Goal: Task Accomplishment & Management: Manage account settings

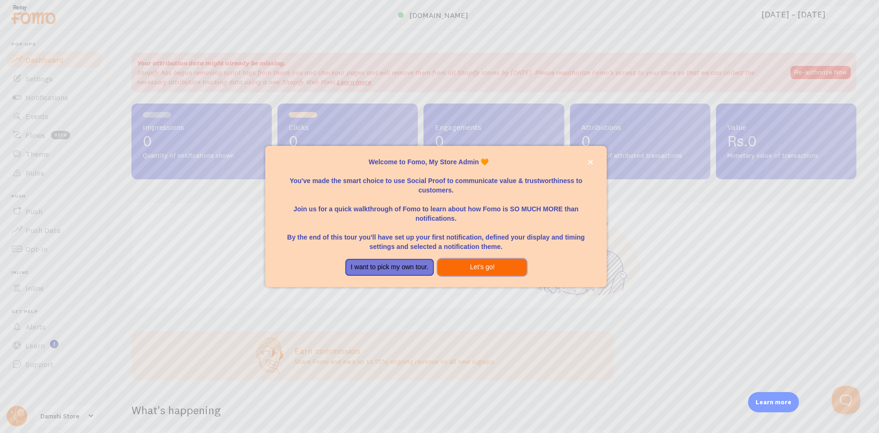
click at [472, 268] on button "Let's go!" at bounding box center [482, 267] width 89 height 17
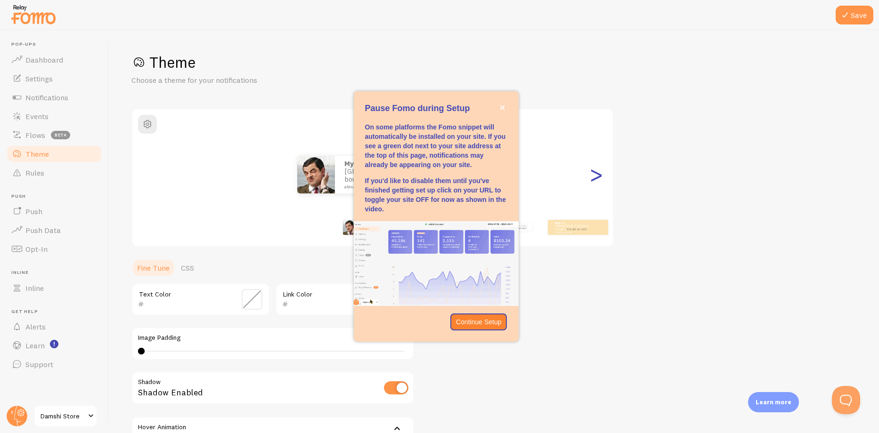
click at [596, 179] on div ">" at bounding box center [595, 175] width 11 height 68
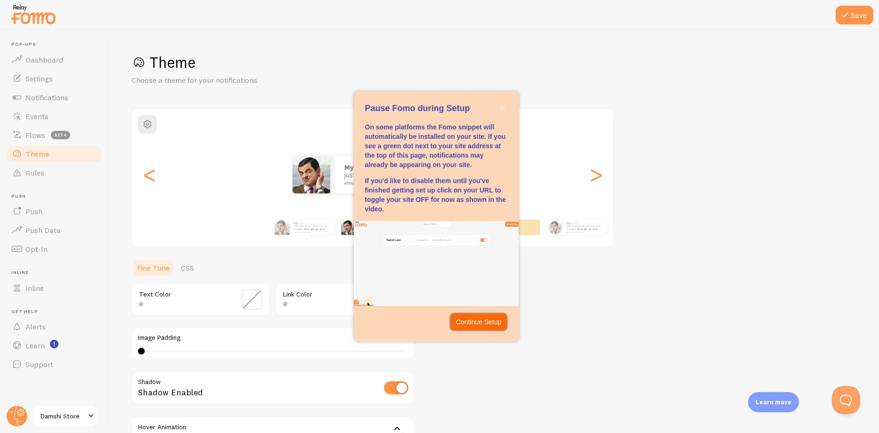
click at [488, 318] on p "Continue Setup" at bounding box center [479, 322] width 46 height 9
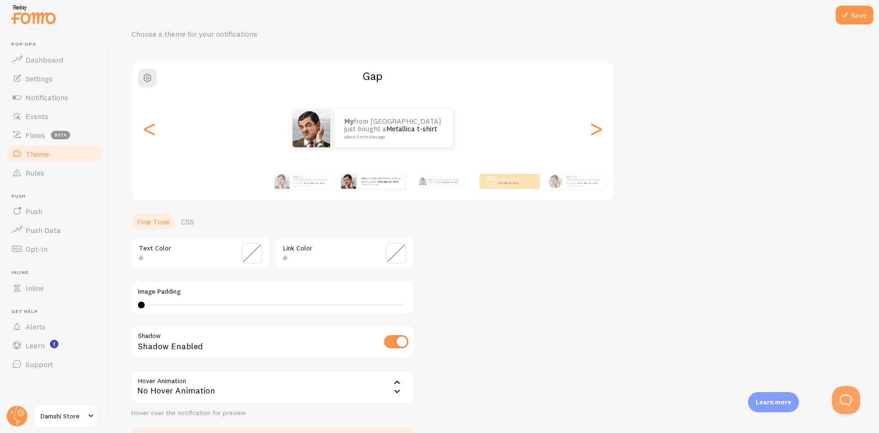
scroll to position [112, 0]
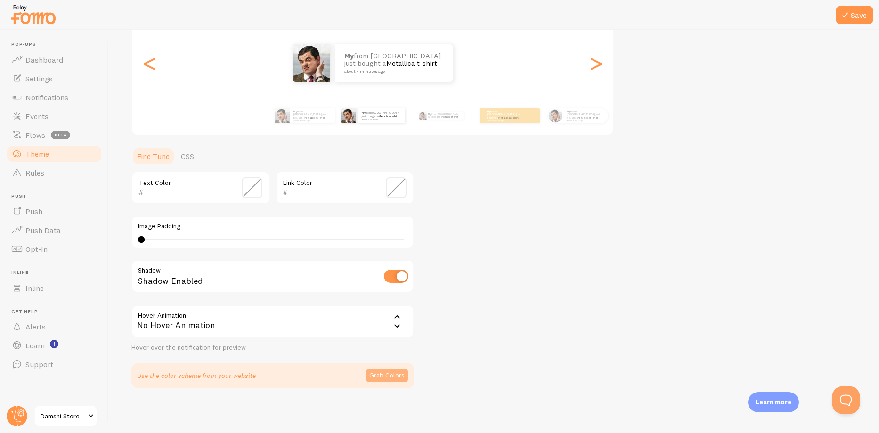
click at [391, 373] on button "Grab Colors" at bounding box center [387, 375] width 43 height 13
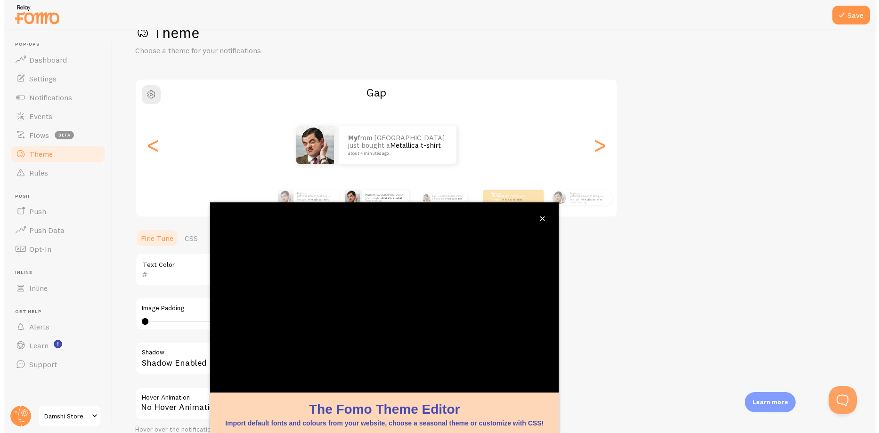
scroll to position [36, 0]
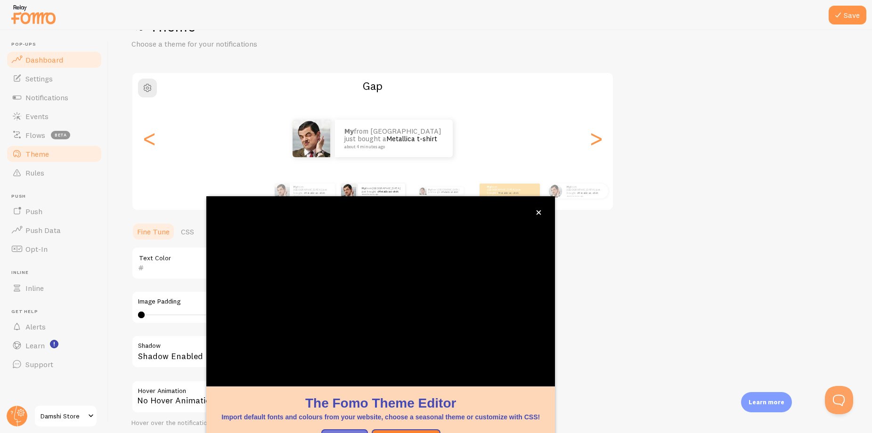
click at [50, 57] on span "Dashboard" at bounding box center [44, 59] width 38 height 9
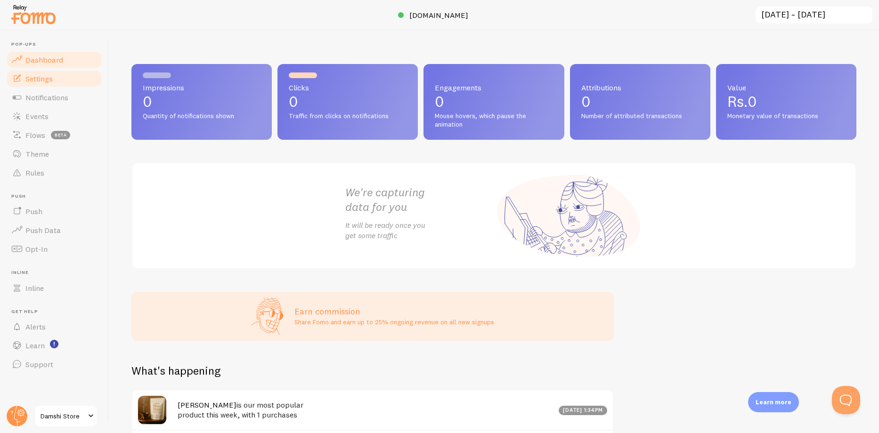
click at [33, 77] on span "Settings" at bounding box center [38, 78] width 27 height 9
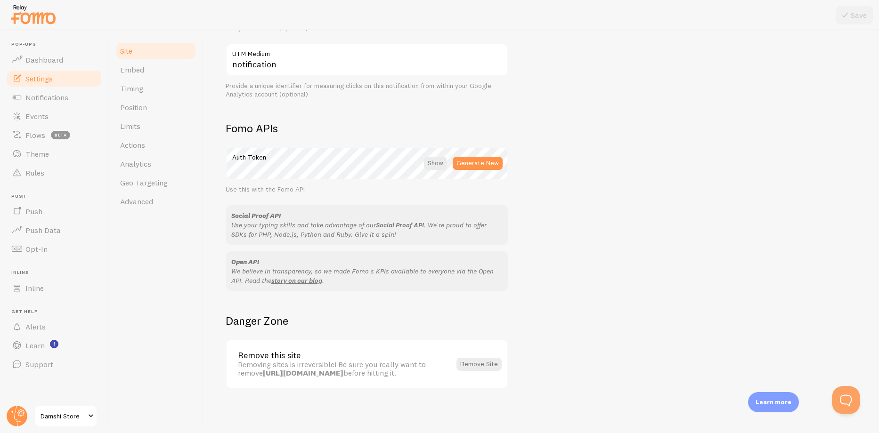
scroll to position [456, 0]
click at [139, 110] on span "Position" at bounding box center [133, 107] width 27 height 9
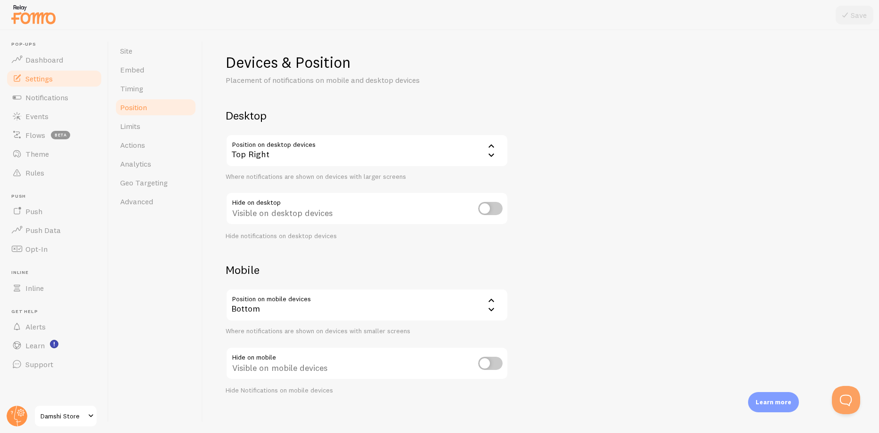
click at [492, 301] on icon at bounding box center [492, 300] width 6 height 3
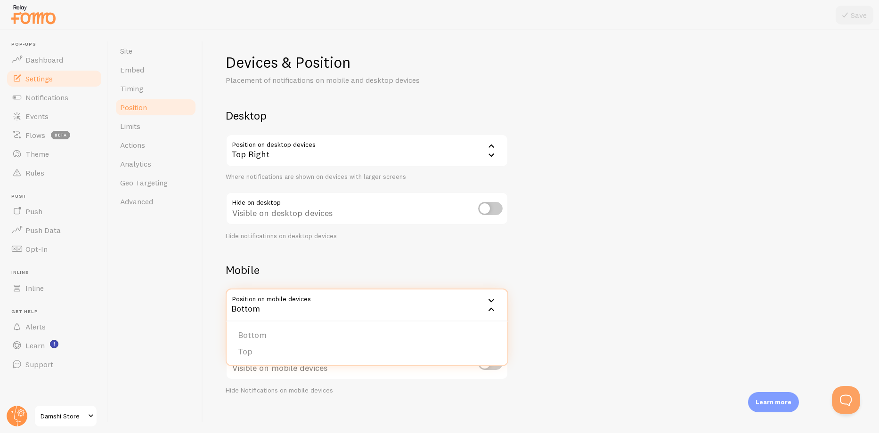
click at [604, 275] on div "Devices & Position Placement of notifications on mobile and desktop devices Des…" at bounding box center [541, 224] width 631 height 343
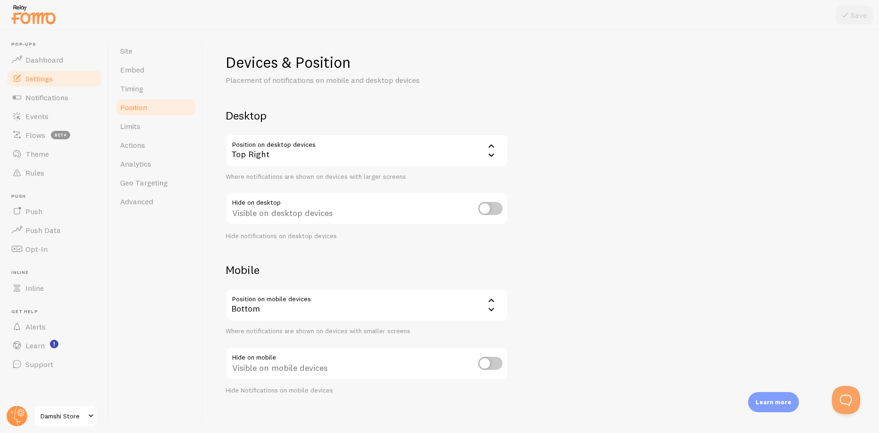
click at [500, 366] on input "checkbox" at bounding box center [490, 363] width 24 height 13
click at [495, 365] on input "checkbox" at bounding box center [490, 363] width 24 height 13
checkbox input "false"
click at [136, 125] on span "Limits" at bounding box center [130, 126] width 20 height 9
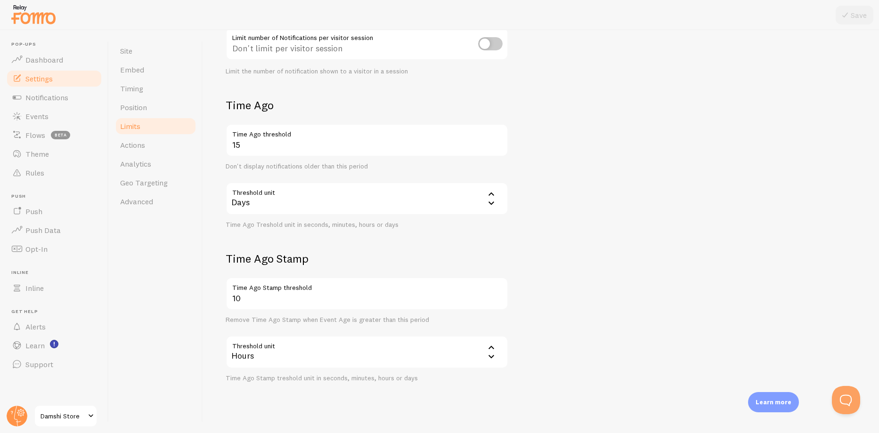
scroll to position [178, 0]
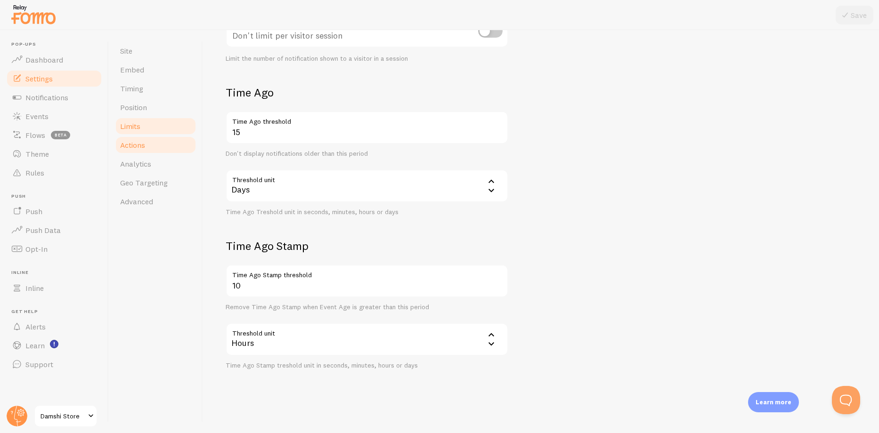
click at [136, 144] on span "Actions" at bounding box center [132, 144] width 25 height 9
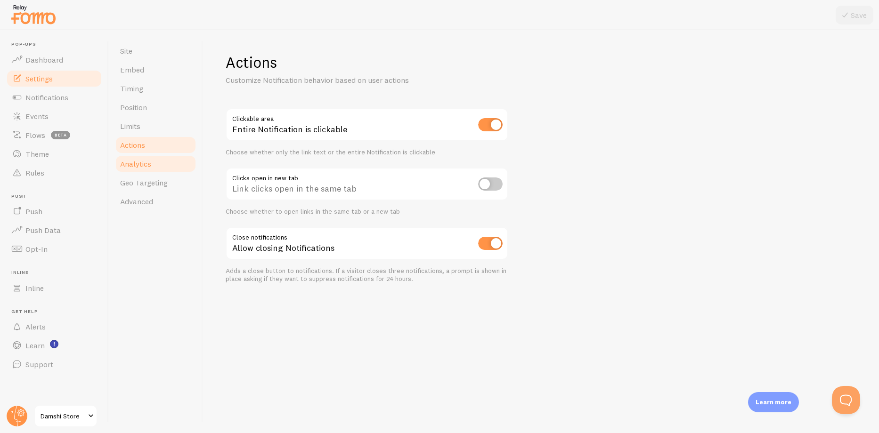
click at [146, 165] on span "Analytics" at bounding box center [135, 163] width 31 height 9
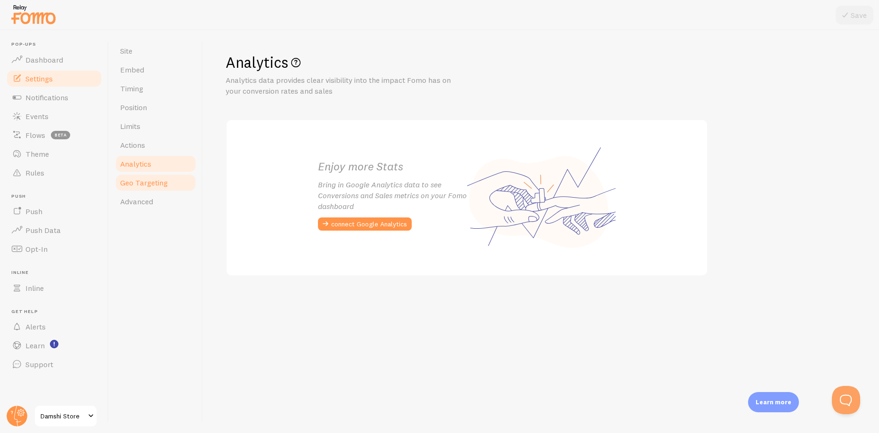
click at [145, 185] on span "Geo Targeting" at bounding box center [144, 182] width 48 height 9
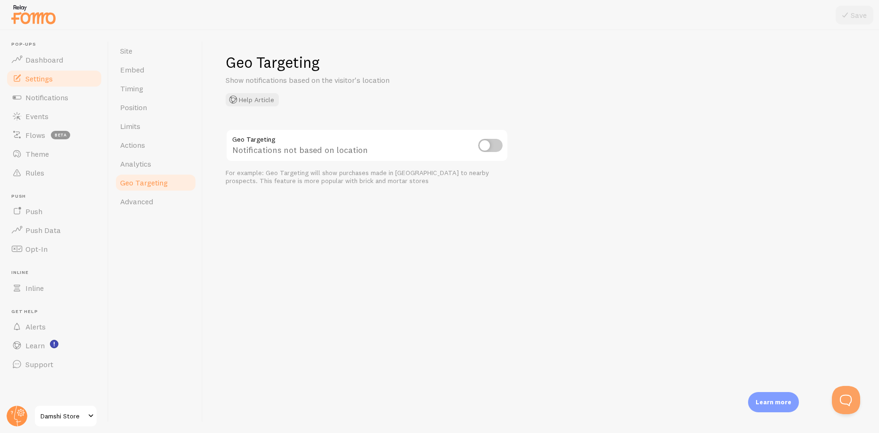
click at [496, 149] on input "checkbox" at bounding box center [490, 145] width 24 height 13
checkbox input "true"
click at [147, 204] on span "Advanced" at bounding box center [136, 201] width 33 height 9
click at [37, 101] on span "Notifications" at bounding box center [46, 97] width 43 height 9
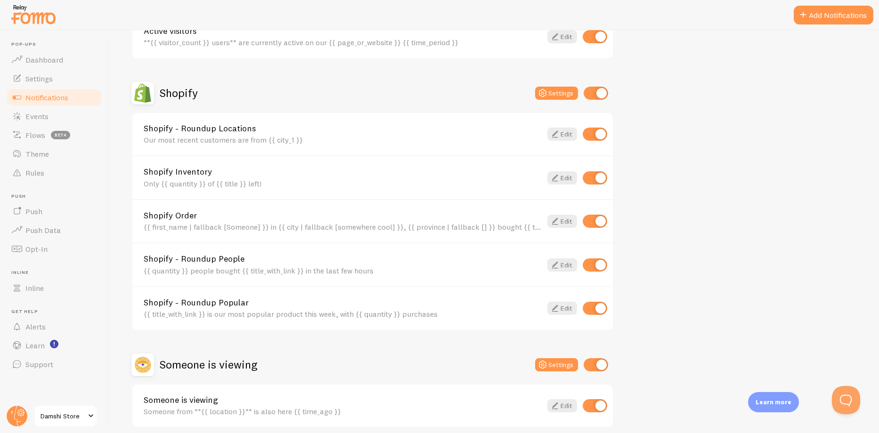
scroll to position [326, 0]
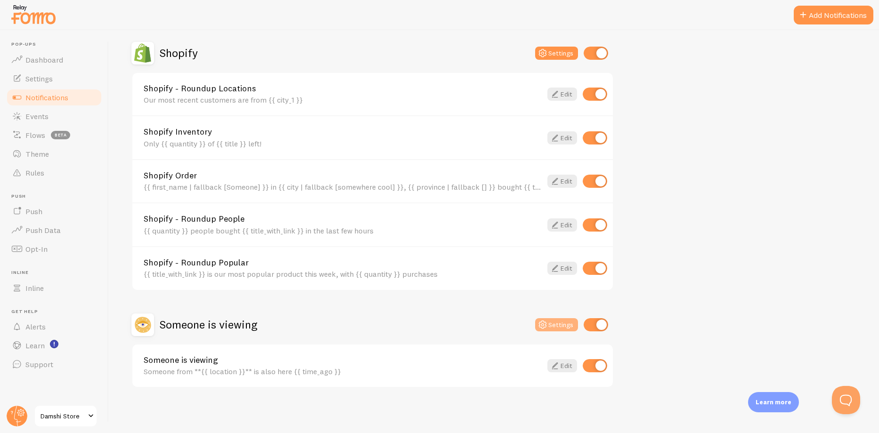
click at [560, 326] on button "Settings" at bounding box center [556, 324] width 43 height 13
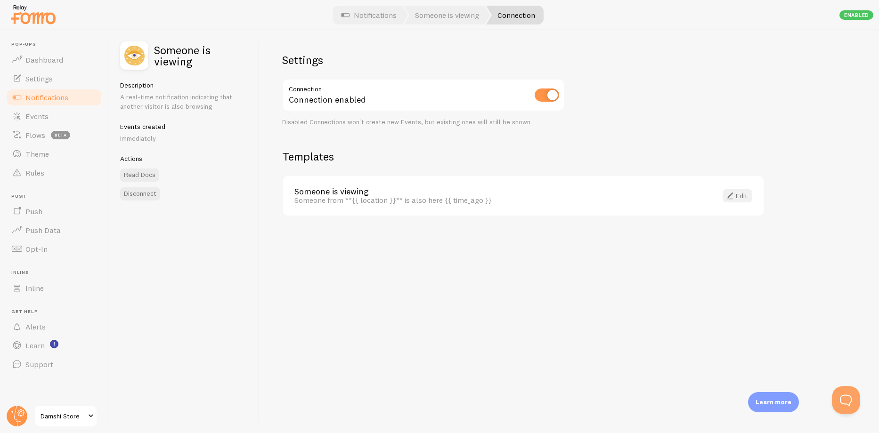
click at [732, 195] on span at bounding box center [730, 195] width 11 height 11
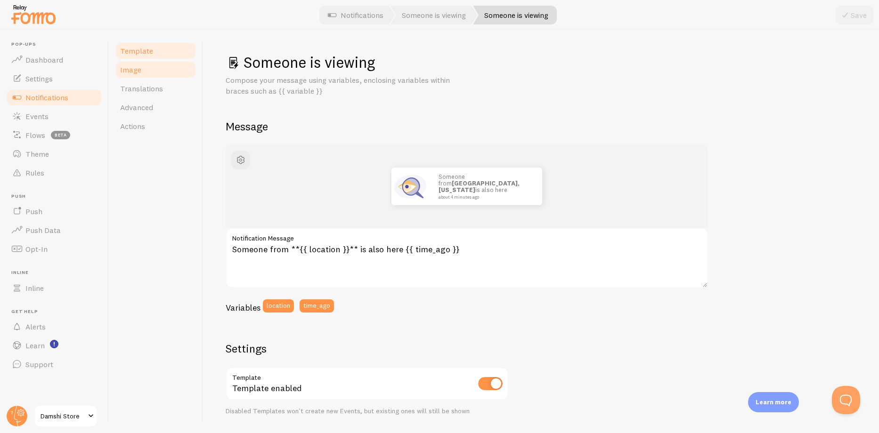
click at [135, 72] on span "Image" at bounding box center [130, 69] width 21 height 9
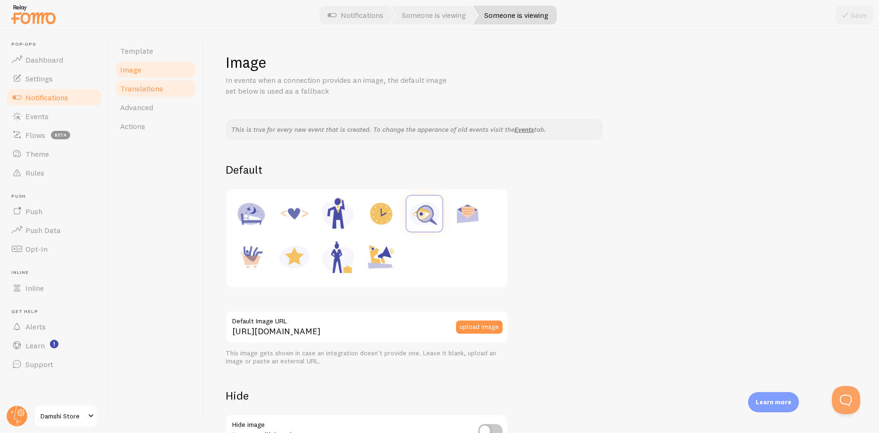
click at [148, 87] on span "Translations" at bounding box center [141, 88] width 43 height 9
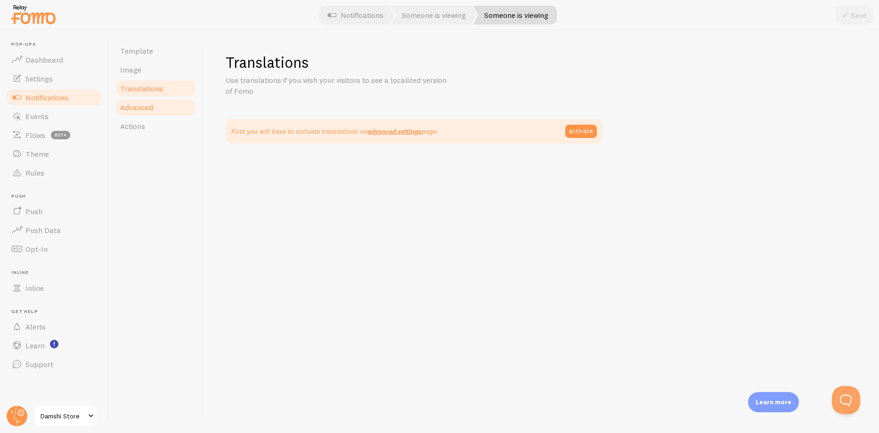
click at [141, 103] on span "Advanced" at bounding box center [136, 107] width 33 height 9
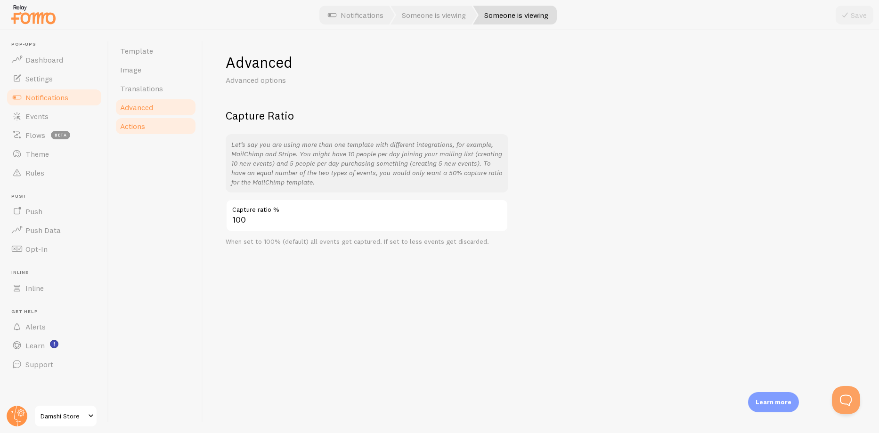
click at [131, 126] on span "Actions" at bounding box center [132, 126] width 25 height 9
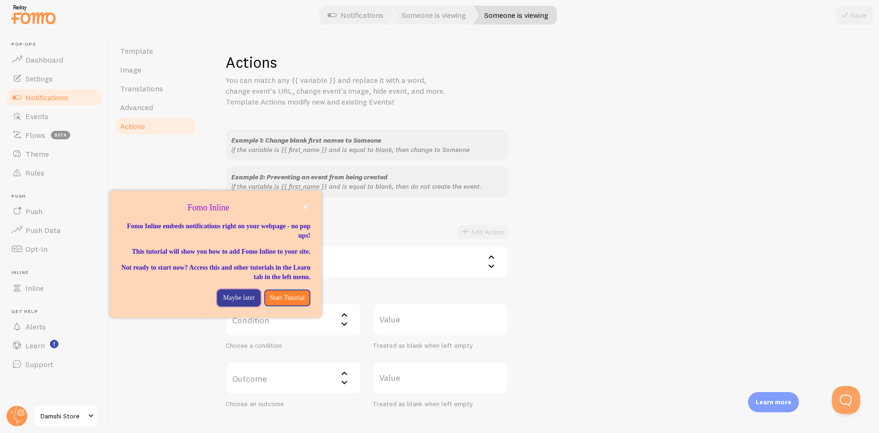
click at [228, 303] on p "Maybe later" at bounding box center [239, 298] width 32 height 9
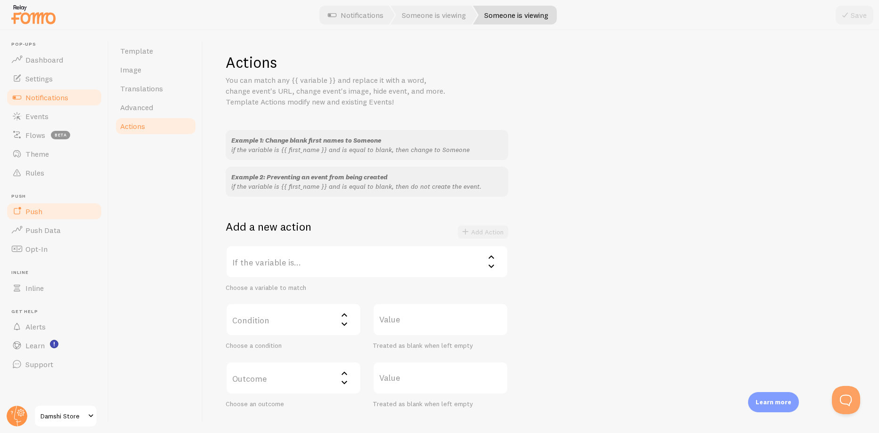
click at [35, 211] on span "Push" at bounding box center [33, 211] width 17 height 9
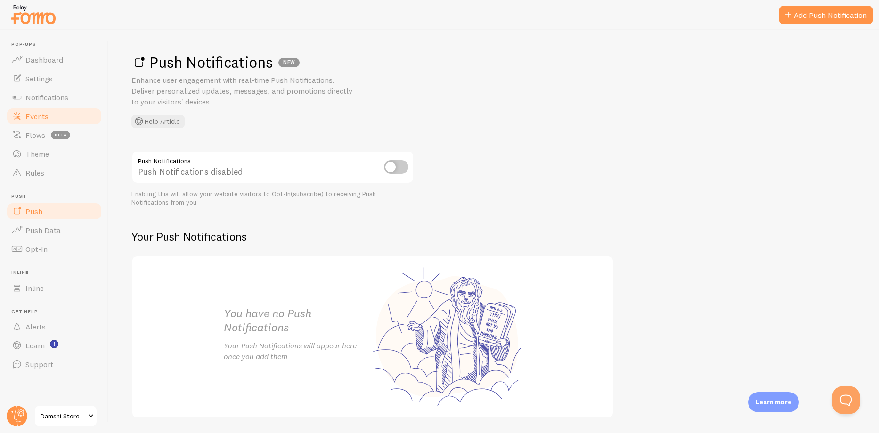
click at [30, 113] on span "Events" at bounding box center [36, 116] width 23 height 9
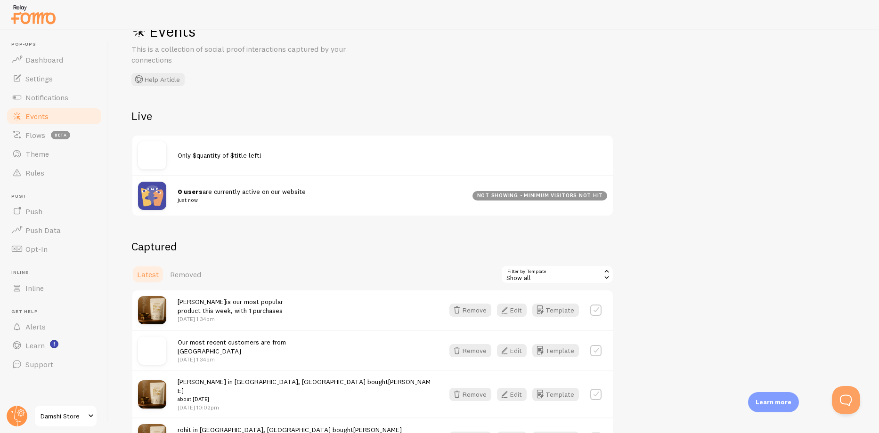
scroll to position [94, 0]
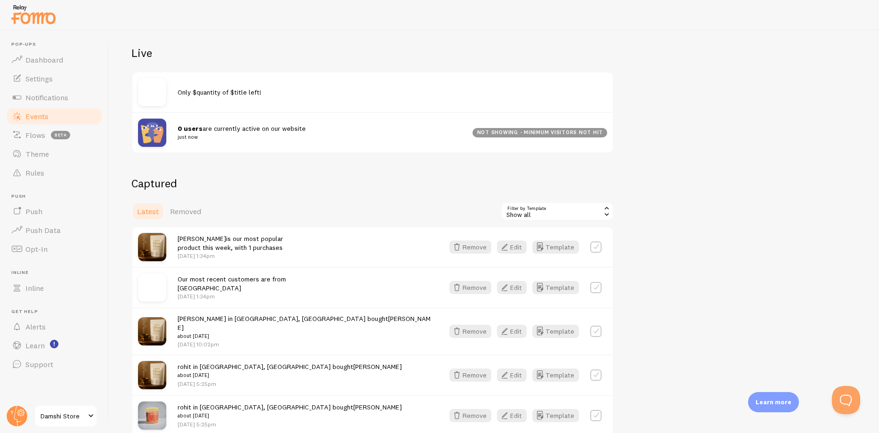
click at [155, 246] on img at bounding box center [152, 247] width 28 height 28
click at [199, 235] on link "[PERSON_NAME]" at bounding box center [202, 239] width 49 height 8
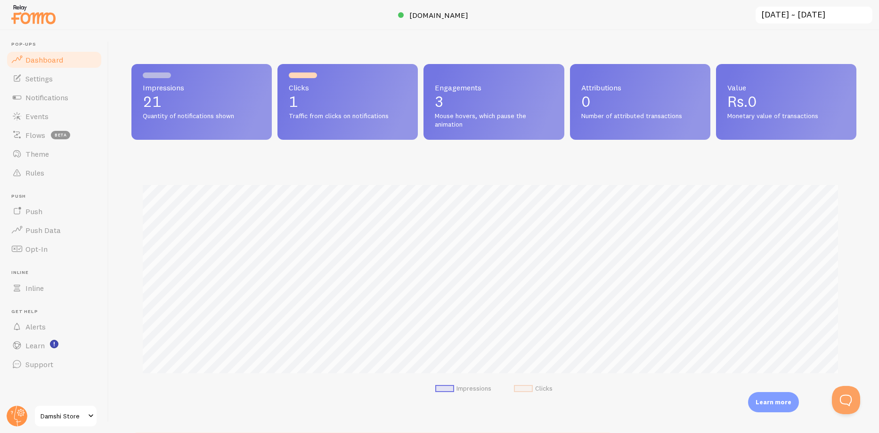
scroll to position [247, 718]
click at [43, 79] on span "Settings" at bounding box center [38, 78] width 27 height 9
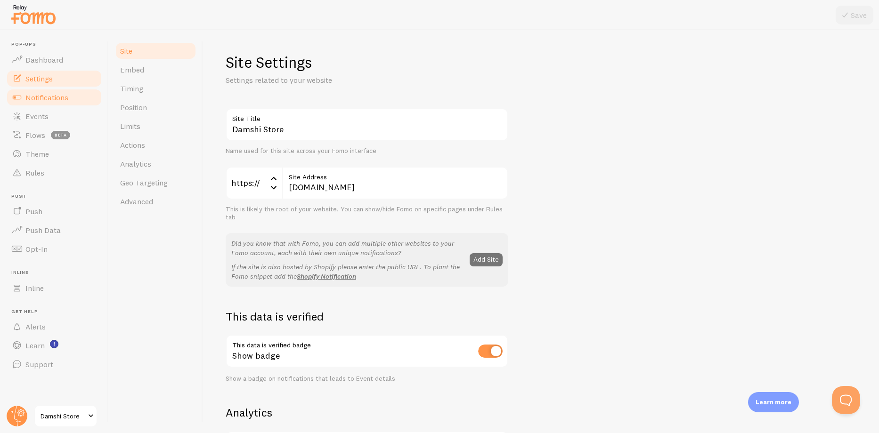
click at [35, 101] on span "Notifications" at bounding box center [46, 97] width 43 height 9
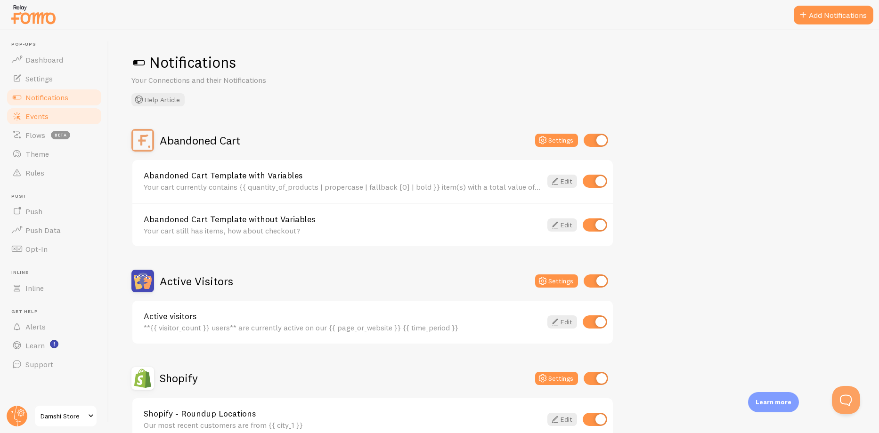
click at [40, 117] on span "Events" at bounding box center [36, 116] width 23 height 9
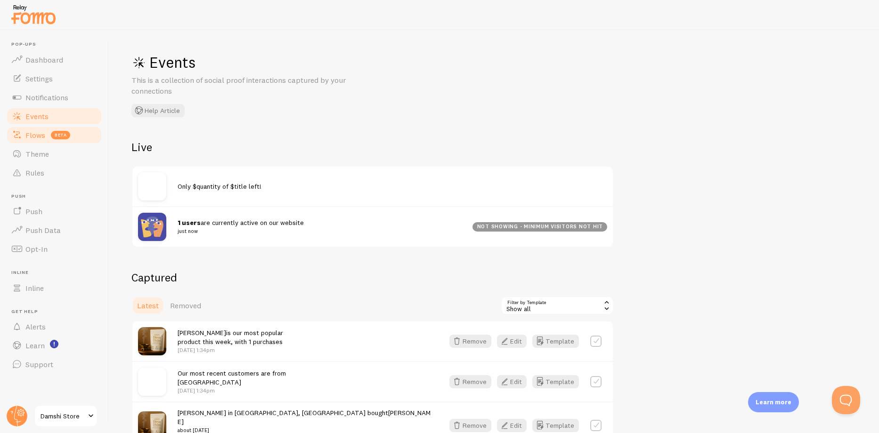
click at [34, 137] on span "Flows" at bounding box center [35, 135] width 20 height 9
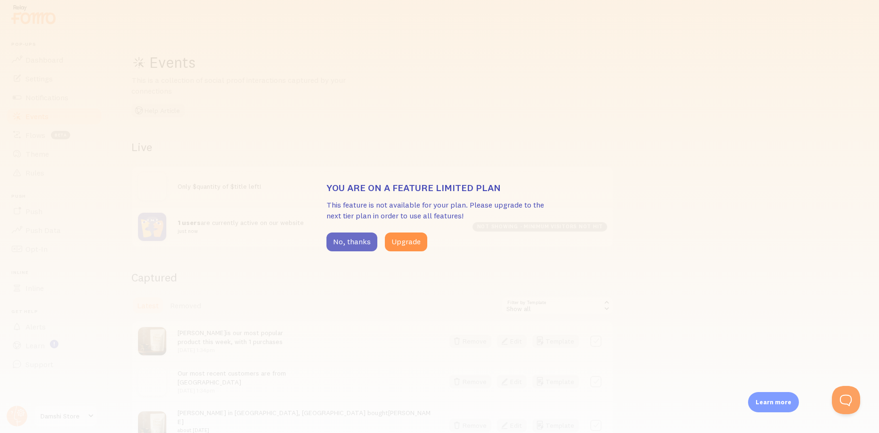
click at [340, 244] on button "No, thanks" at bounding box center [351, 242] width 51 height 19
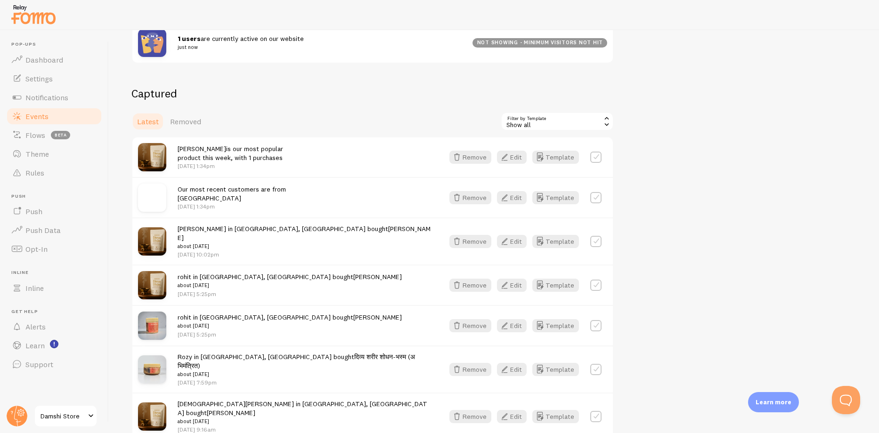
scroll to position [188, 0]
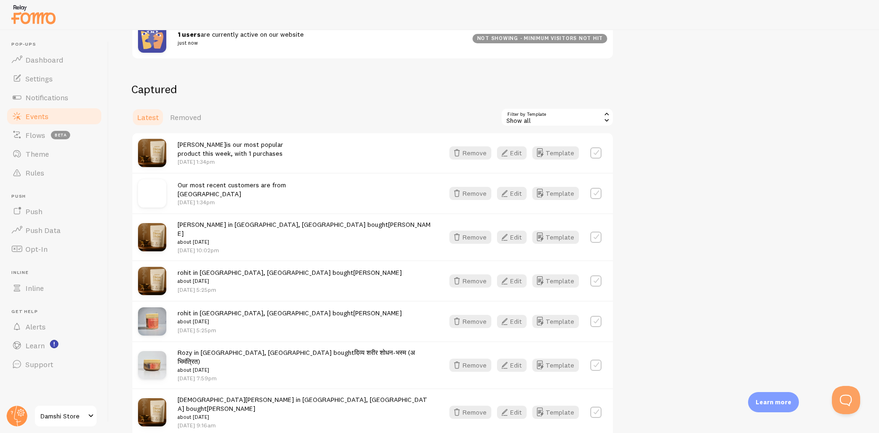
click at [596, 196] on label at bounding box center [595, 193] width 11 height 11
checkbox input "true"
click at [600, 151] on label at bounding box center [595, 152] width 11 height 11
checkbox input "true"
click at [596, 233] on label at bounding box center [595, 237] width 11 height 11
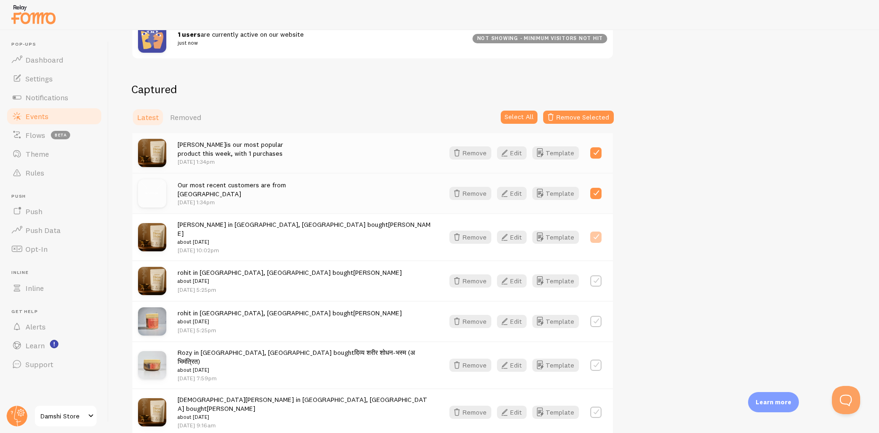
checkbox input "true"
click at [596, 279] on label at bounding box center [595, 281] width 11 height 11
checkbox input "true"
click at [595, 321] on div at bounding box center [595, 321] width 11 height 13
click at [597, 316] on label at bounding box center [595, 321] width 11 height 11
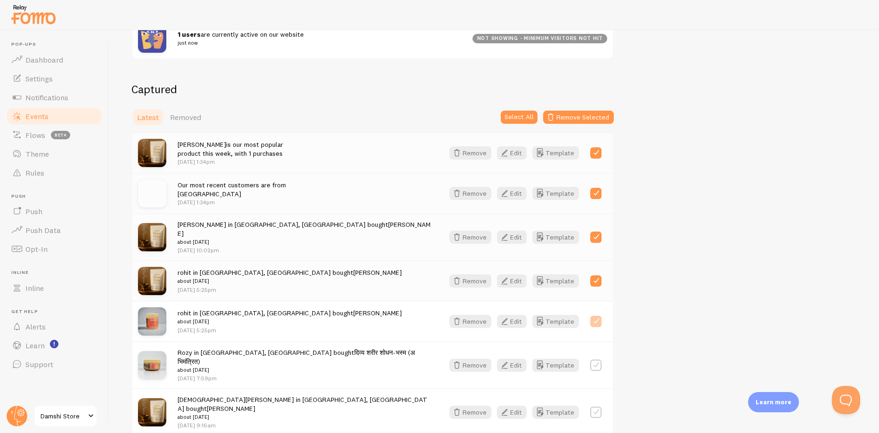
checkbox input "true"
click at [600, 360] on label at bounding box center [595, 365] width 11 height 11
checkbox input "true"
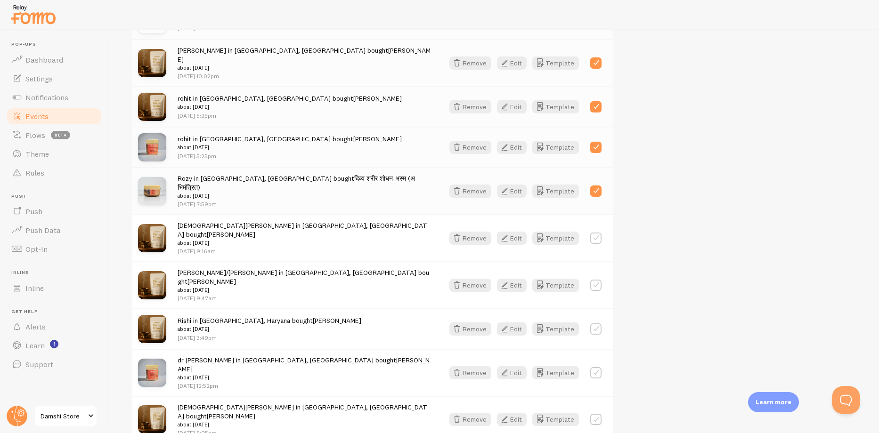
scroll to position [377, 0]
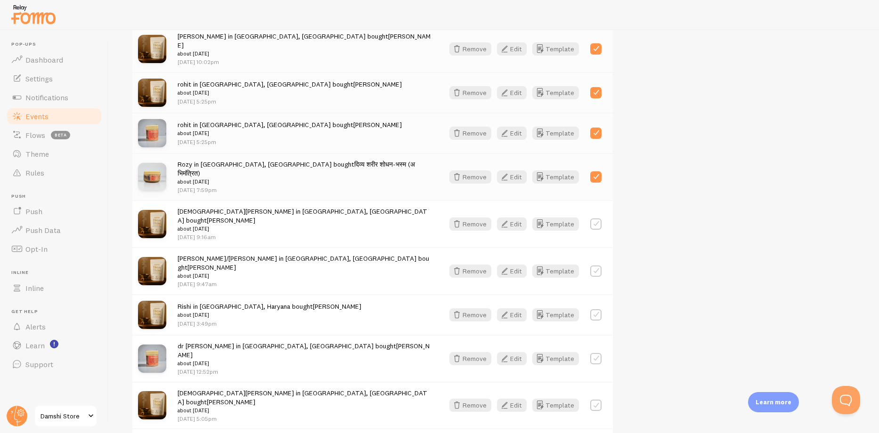
click at [600, 219] on label at bounding box center [595, 224] width 11 height 11
checkbox input "true"
click at [598, 266] on label at bounding box center [595, 271] width 11 height 11
checkbox input "true"
click at [599, 310] on label at bounding box center [595, 315] width 11 height 11
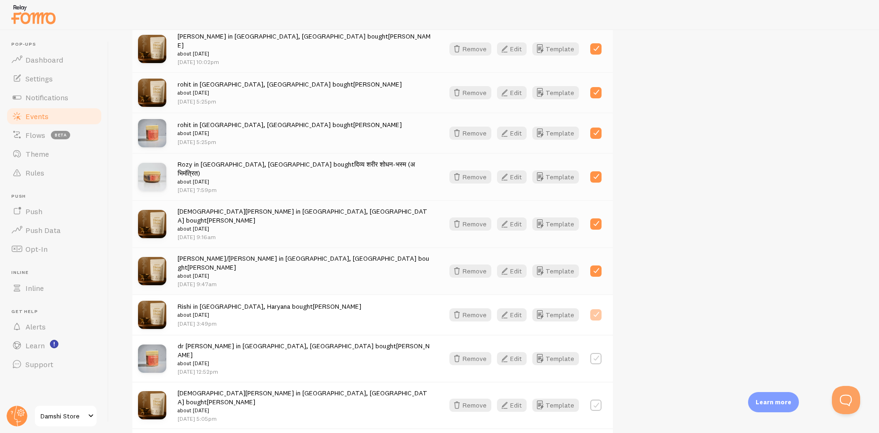
checkbox input "true"
click at [596, 353] on label at bounding box center [595, 358] width 11 height 11
checkbox input "true"
click at [595, 400] on label at bounding box center [595, 405] width 11 height 11
checkbox input "true"
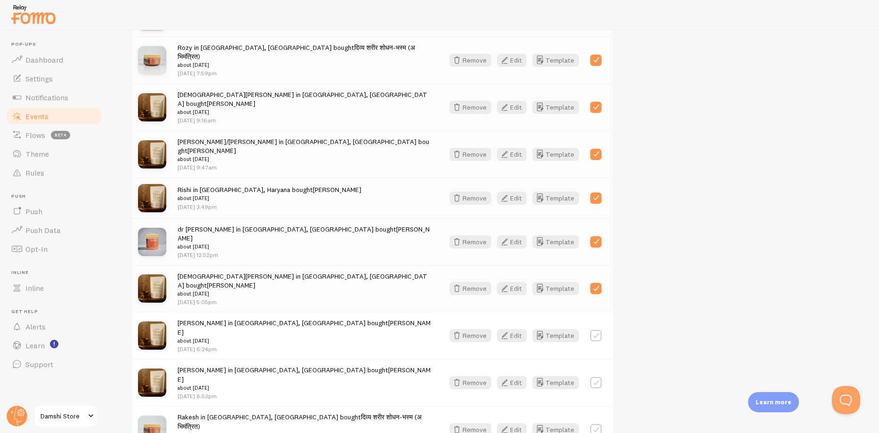
scroll to position [501, 0]
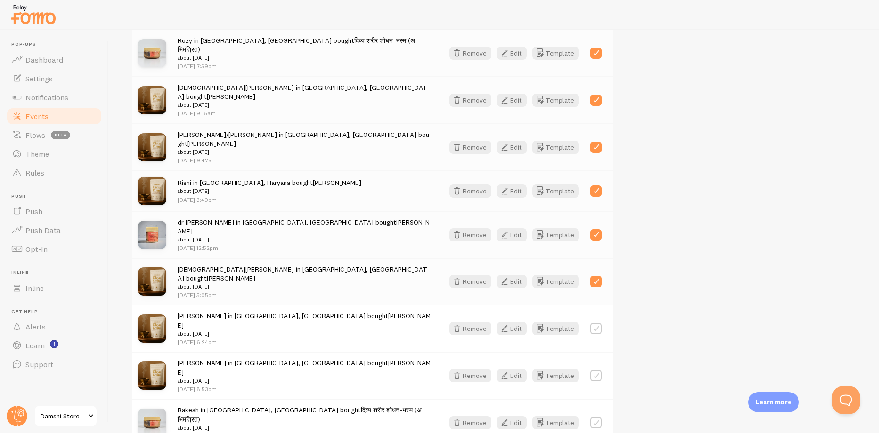
click at [601, 323] on label at bounding box center [595, 328] width 11 height 11
checkbox input "true"
click at [597, 370] on label at bounding box center [595, 375] width 11 height 11
checkbox input "true"
click at [597, 417] on label at bounding box center [595, 422] width 11 height 11
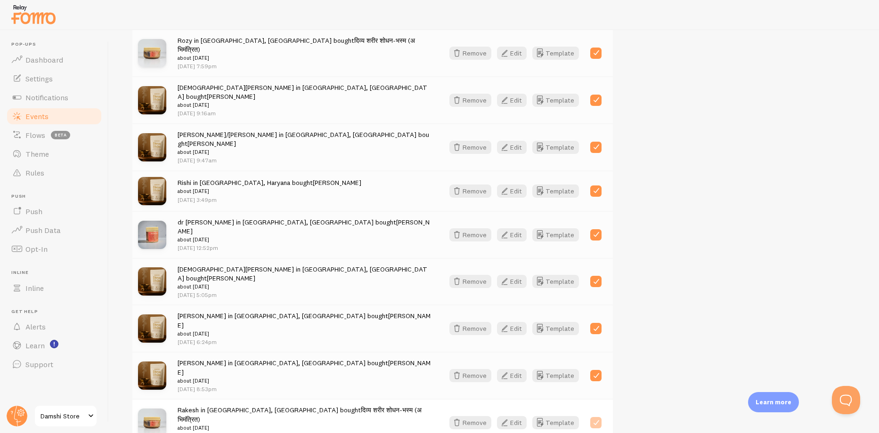
checkbox input "true"
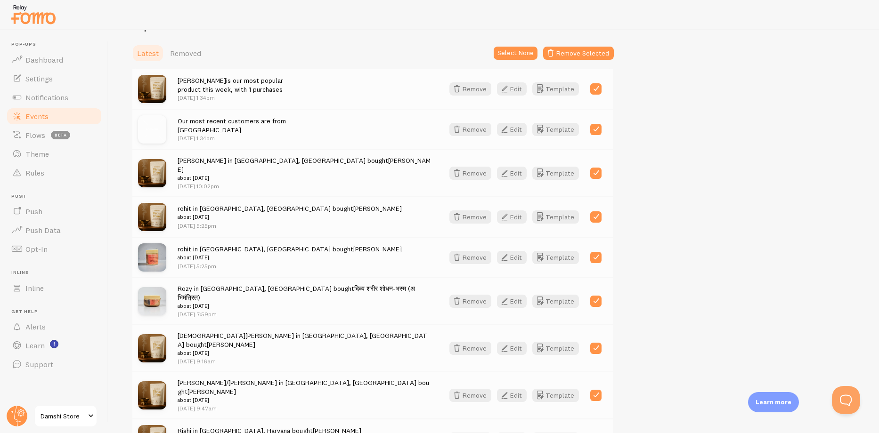
scroll to position [218, 0]
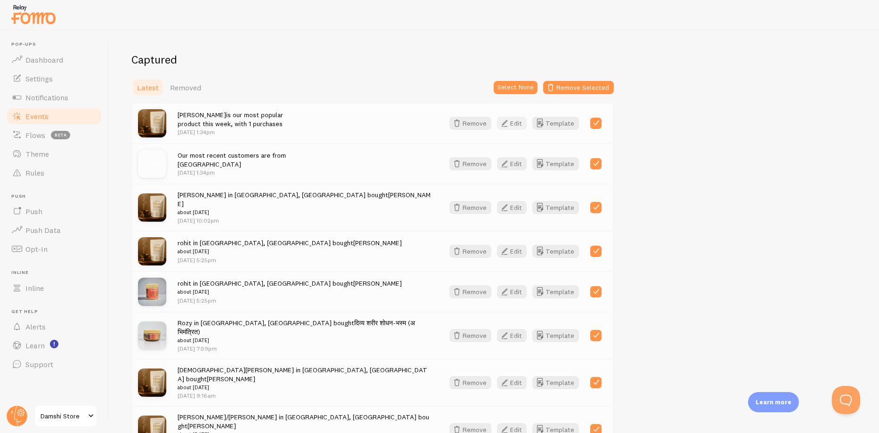
click at [509, 124] on icon "button" at bounding box center [504, 123] width 11 height 11
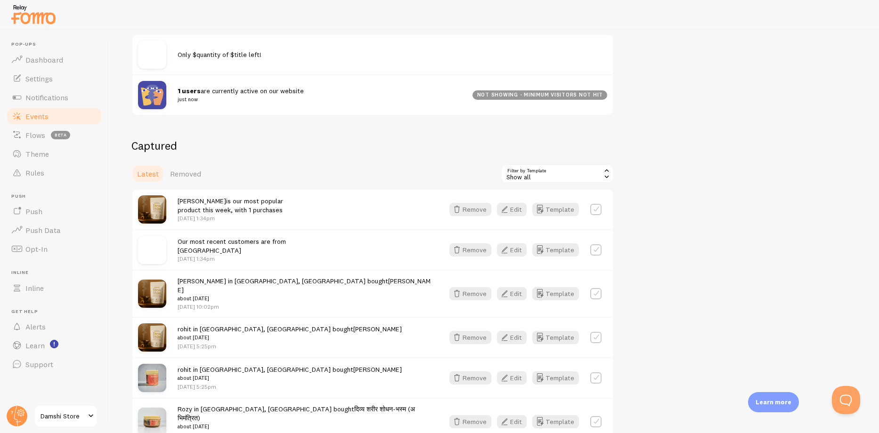
scroll to position [141, 0]
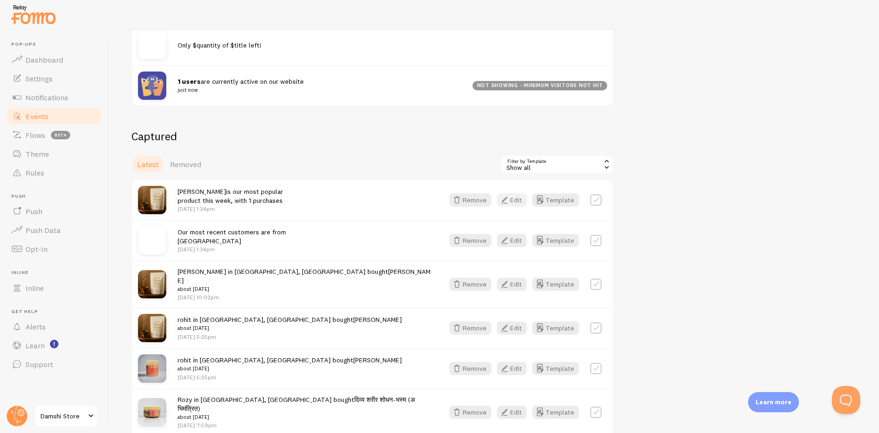
click at [516, 201] on button "Edit" at bounding box center [512, 200] width 30 height 13
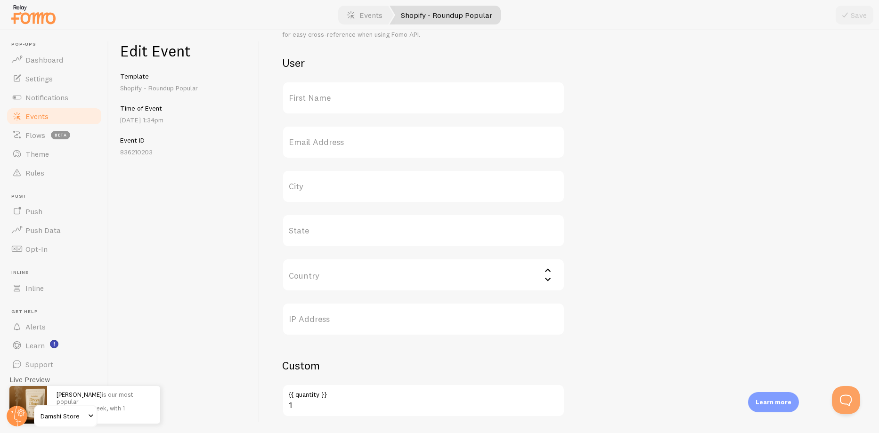
scroll to position [332, 0]
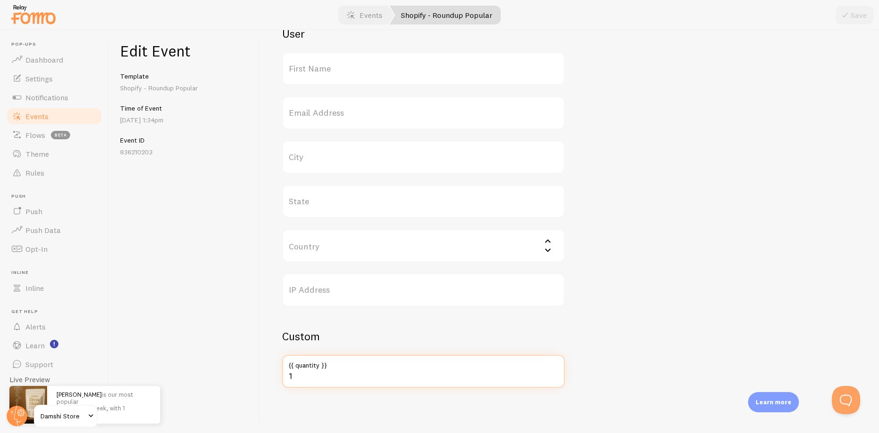
click at [295, 376] on input "1" at bounding box center [423, 371] width 283 height 33
click at [321, 291] on label "IP Address" at bounding box center [423, 290] width 283 height 33
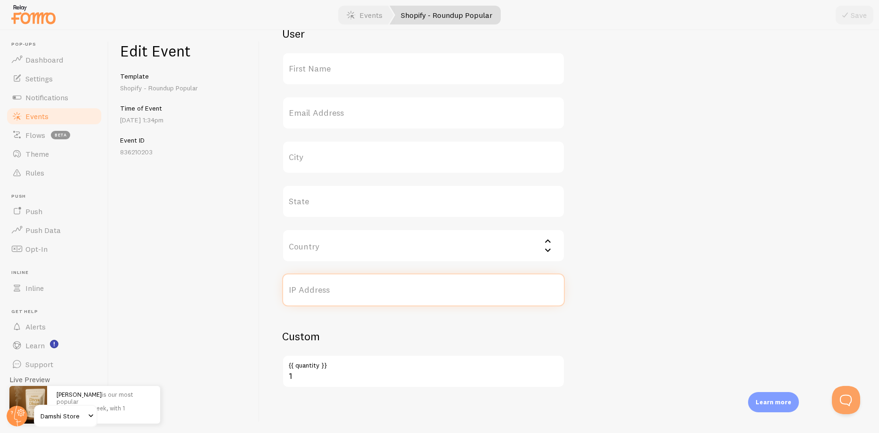
click at [321, 291] on input "IP Address" at bounding box center [423, 290] width 283 height 33
click at [327, 245] on input "Country" at bounding box center [423, 245] width 283 height 33
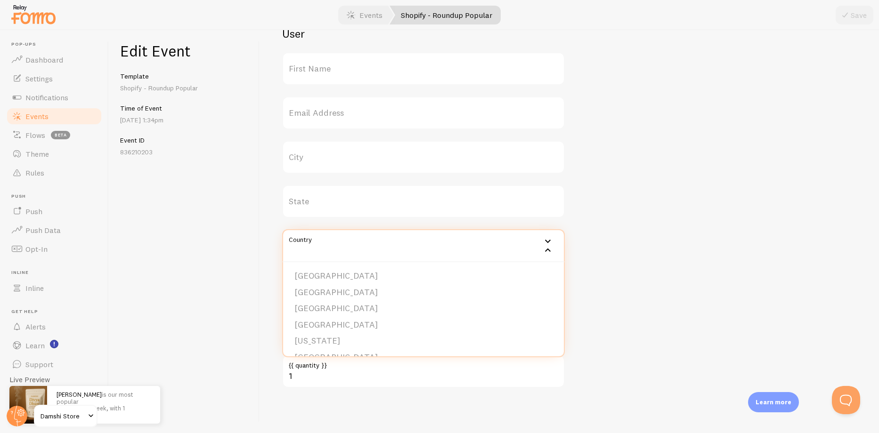
click at [321, 183] on div "Meta Divya Dhooni Title This text will be bolded in your notification and link …" at bounding box center [423, 14] width 283 height 586
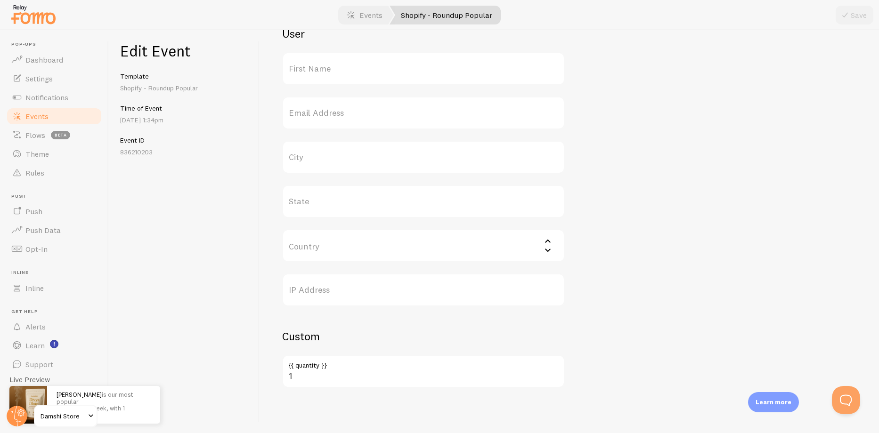
click at [319, 154] on label "City" at bounding box center [423, 157] width 283 height 33
click at [319, 154] on input "City" at bounding box center [423, 157] width 283 height 33
click at [314, 59] on label "First Name" at bounding box center [423, 68] width 283 height 33
click at [314, 59] on input "First Name" at bounding box center [423, 68] width 283 height 33
click at [309, 71] on label "First Name" at bounding box center [423, 68] width 283 height 33
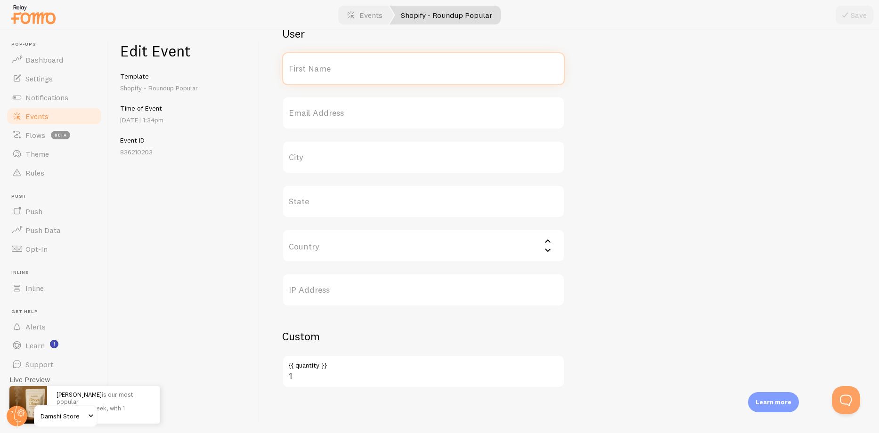
click at [309, 71] on input "First Name" at bounding box center [423, 68] width 283 height 33
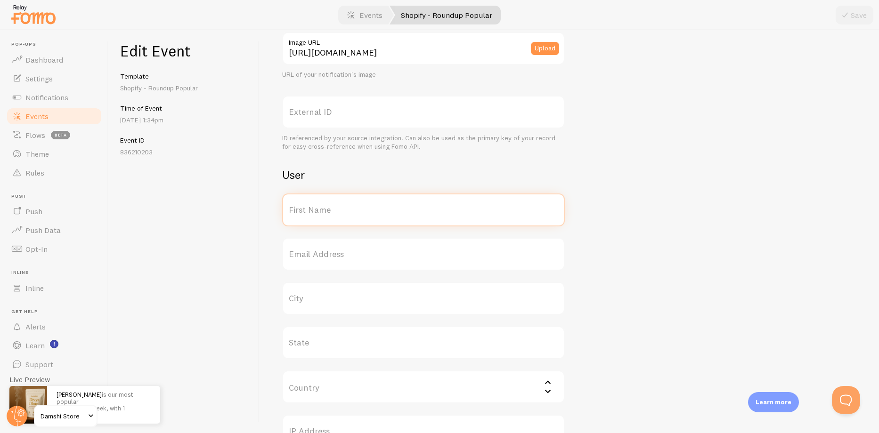
scroll to position [49, 0]
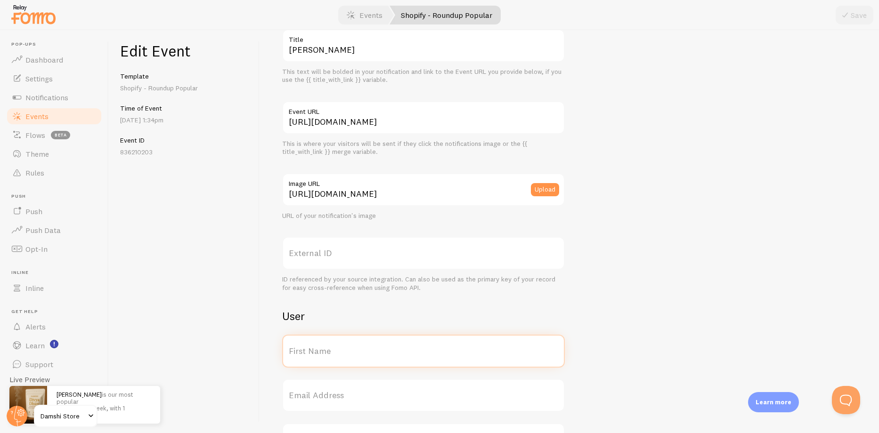
type input "s"
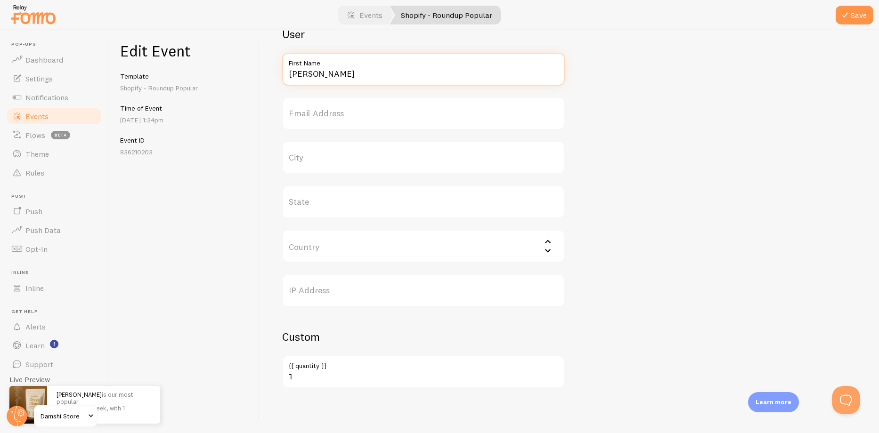
scroll to position [332, 0]
type input "Suhani"
click at [293, 161] on label "City" at bounding box center [423, 157] width 283 height 33
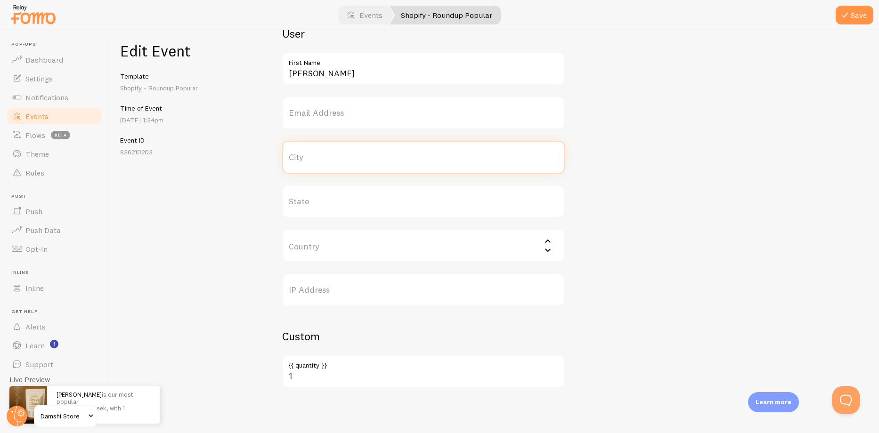
click at [293, 161] on input "City" at bounding box center [423, 157] width 283 height 33
click at [307, 162] on input "banglore" at bounding box center [423, 157] width 283 height 33
type input "bangalore"
click at [849, 14] on icon "submit" at bounding box center [845, 14] width 11 height 11
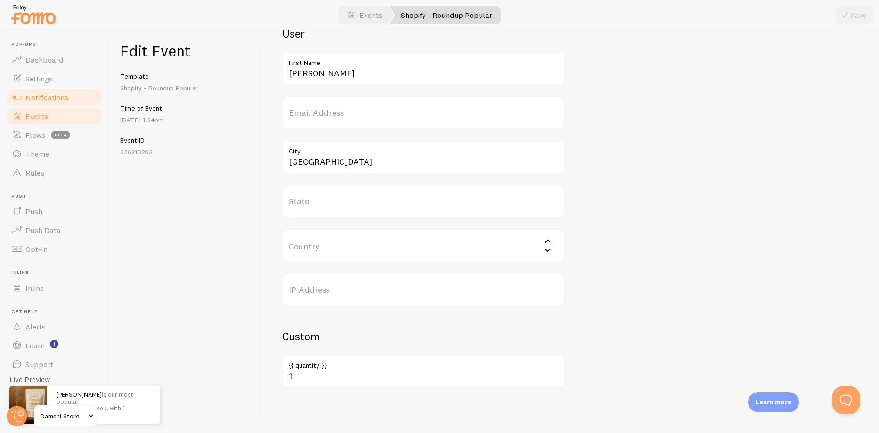
click at [41, 93] on span "Notifications" at bounding box center [46, 97] width 43 height 9
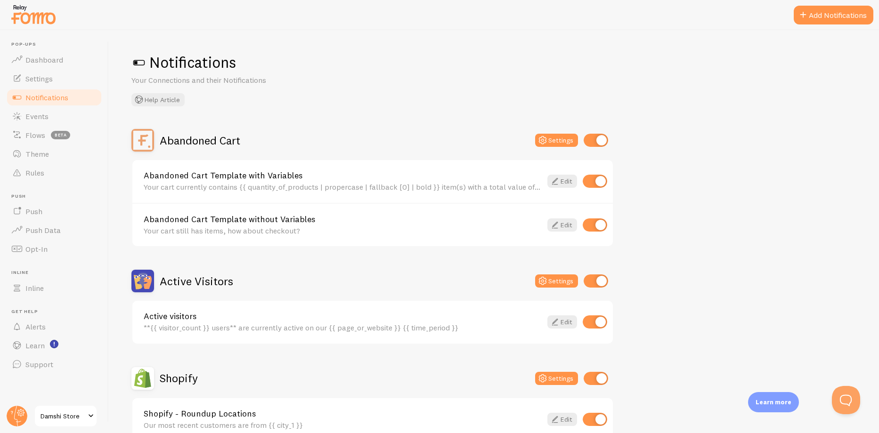
click at [37, 105] on link "Notifications" at bounding box center [54, 97] width 97 height 19
click at [41, 117] on span "Events" at bounding box center [36, 116] width 23 height 9
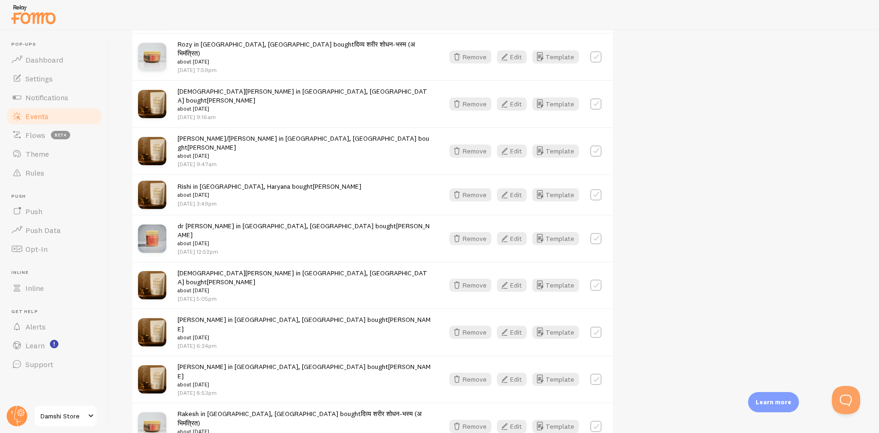
scroll to position [501, 0]
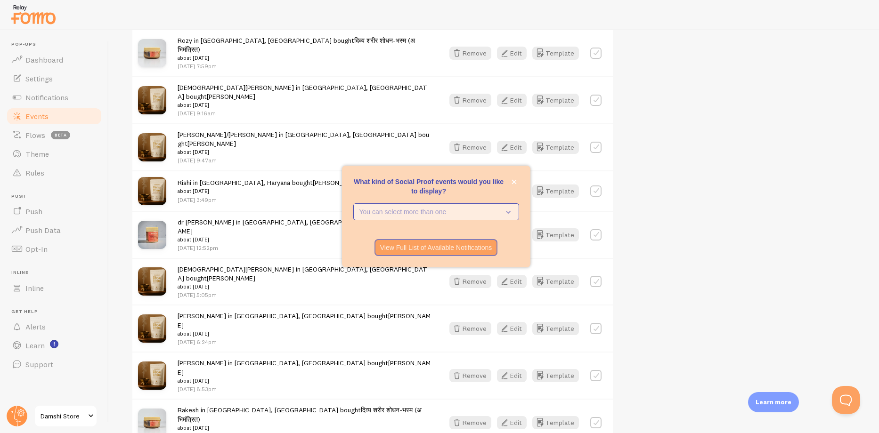
click at [381, 215] on p "You can select more than one" at bounding box center [429, 211] width 140 height 9
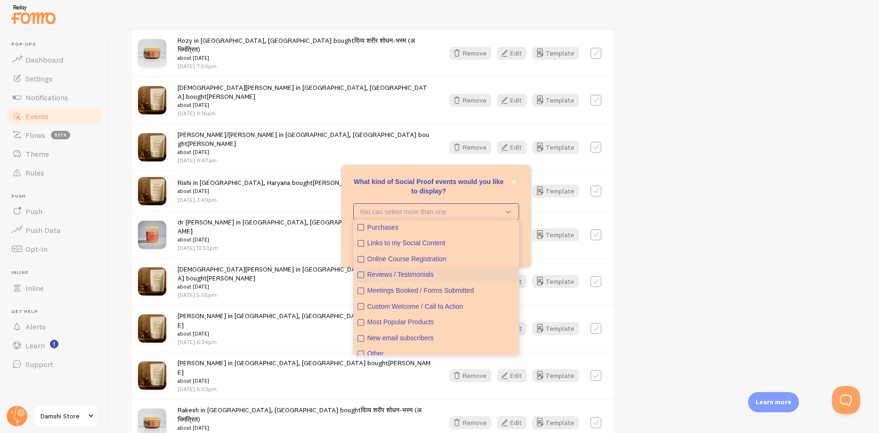
scroll to position [24, 0]
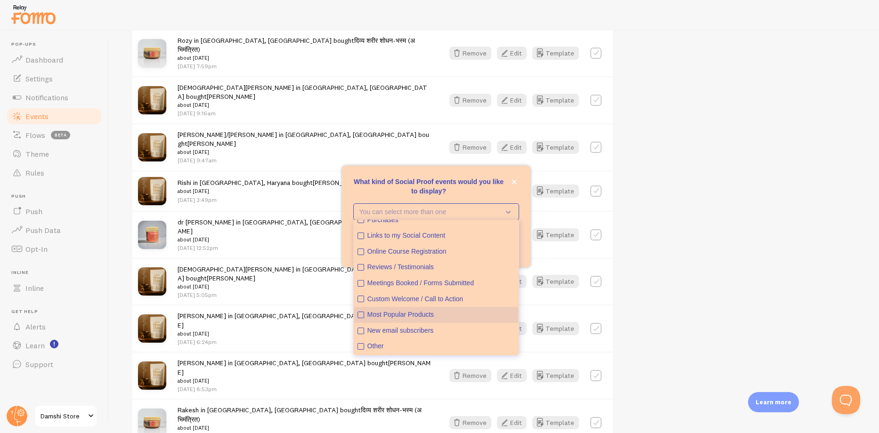
click at [359, 315] on icon "Most Popular Products" at bounding box center [361, 315] width 6 height 6
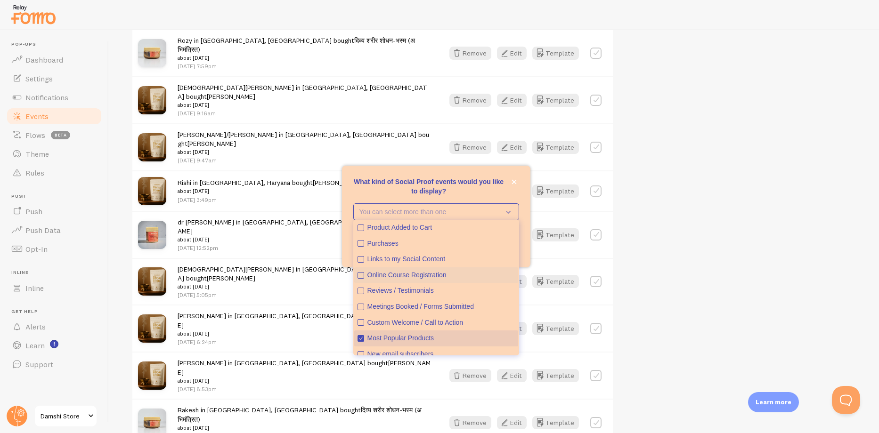
scroll to position [0, 0]
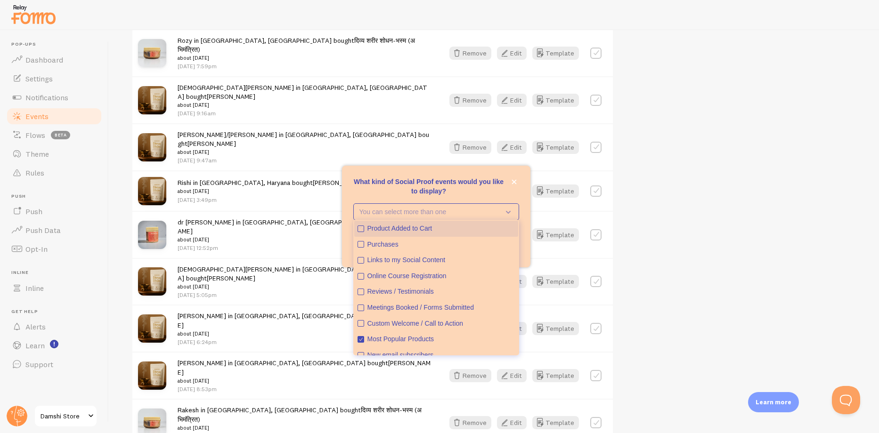
click at [364, 228] on button "Product Added to Cart" at bounding box center [436, 229] width 164 height 16
click at [528, 252] on div "View Full List of Available Notifications" at bounding box center [436, 247] width 188 height 17
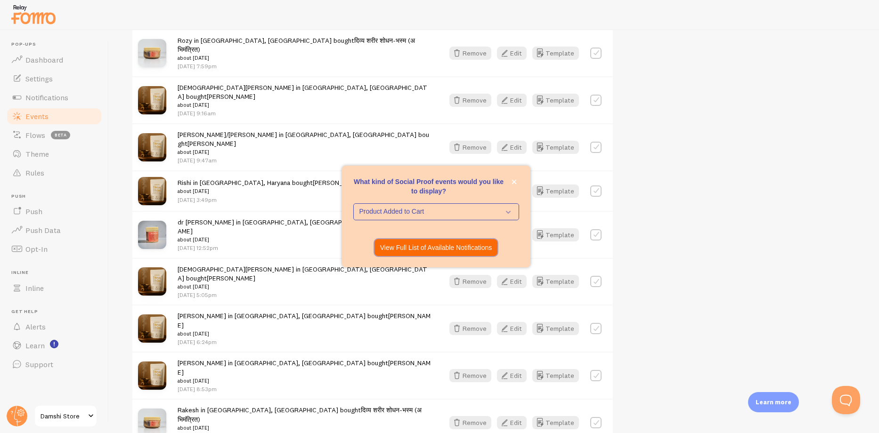
click at [485, 251] on p "View Full List of Available Notifications" at bounding box center [436, 247] width 112 height 9
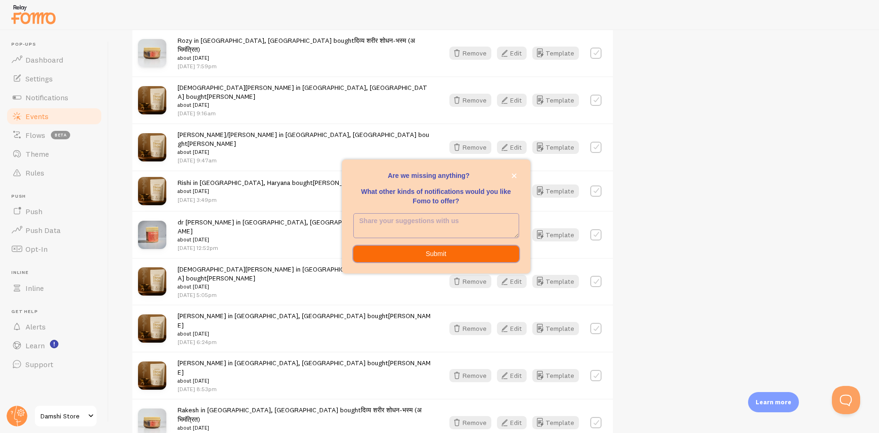
click at [477, 251] on button "Submit" at bounding box center [436, 254] width 166 height 17
